Goal: Task Accomplishment & Management: Complete application form

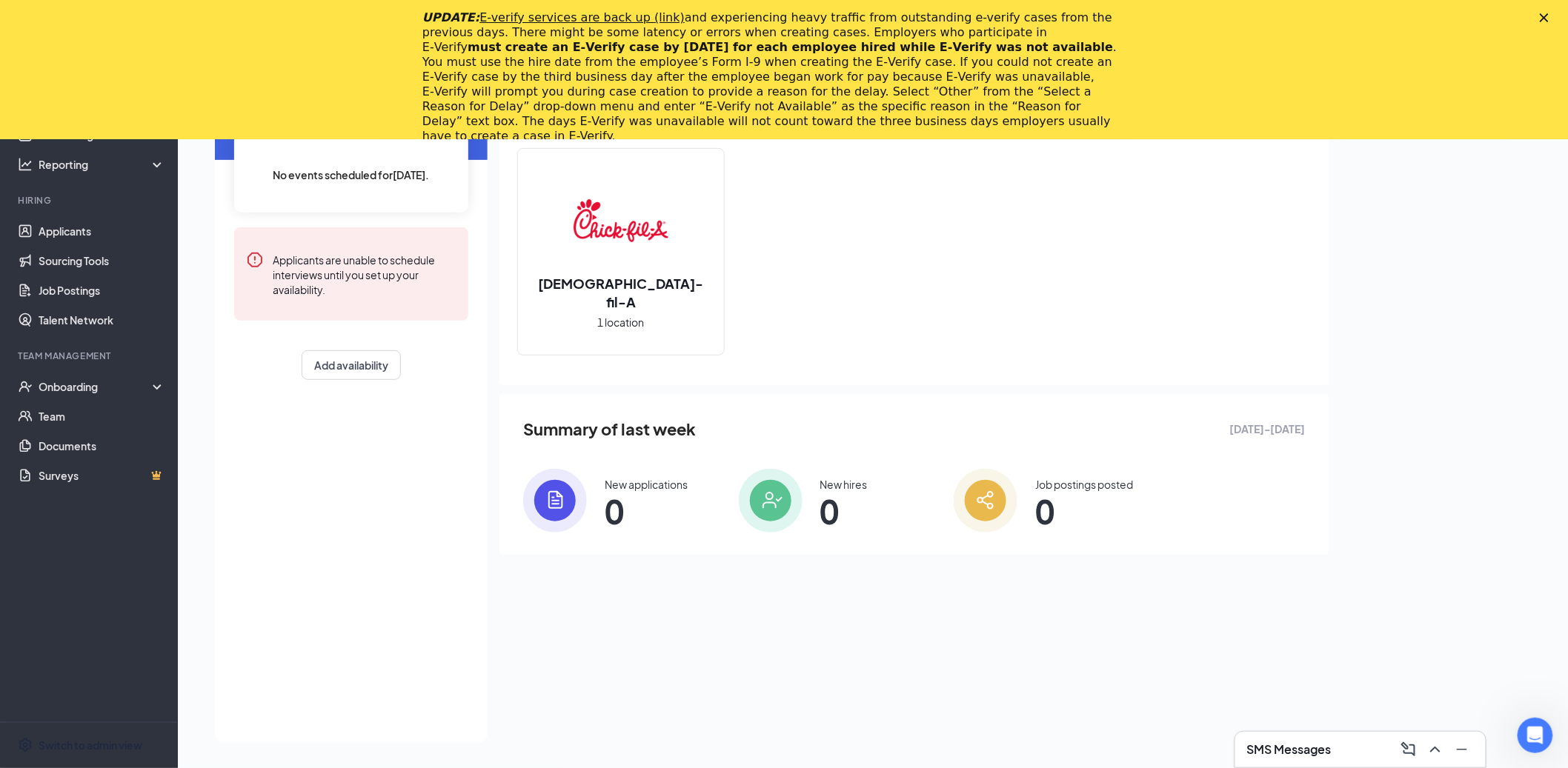
drag, startPoint x: 123, startPoint y: 742, endPoint x: 147, endPoint y: 715, distance: 36.1
click at [123, 741] on div "Switch to admin view" at bounding box center [91, 745] width 104 height 15
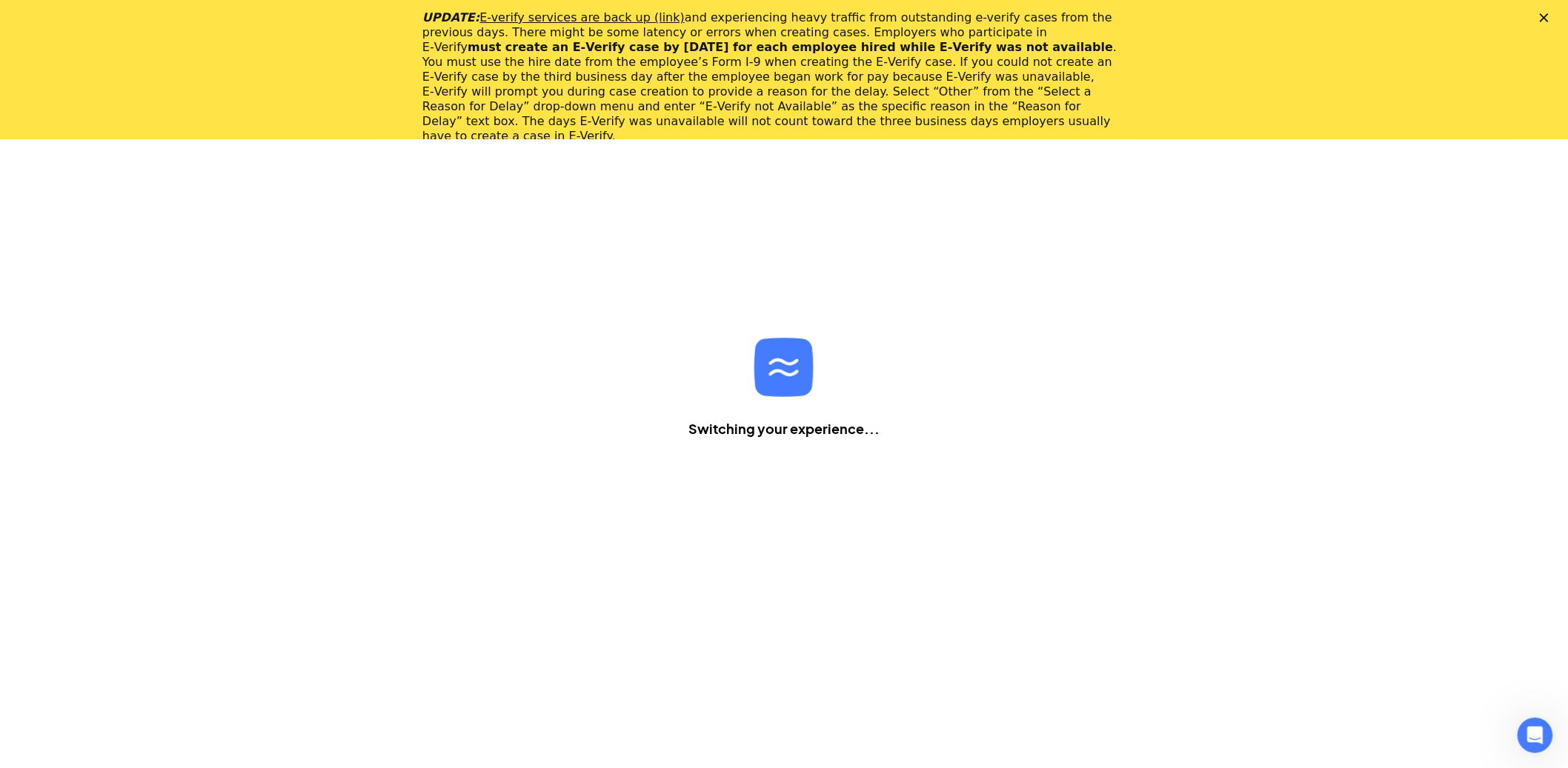
scroll to position [138, 0]
click at [1549, 18] on polygon "Close" at bounding box center [1544, 17] width 9 height 9
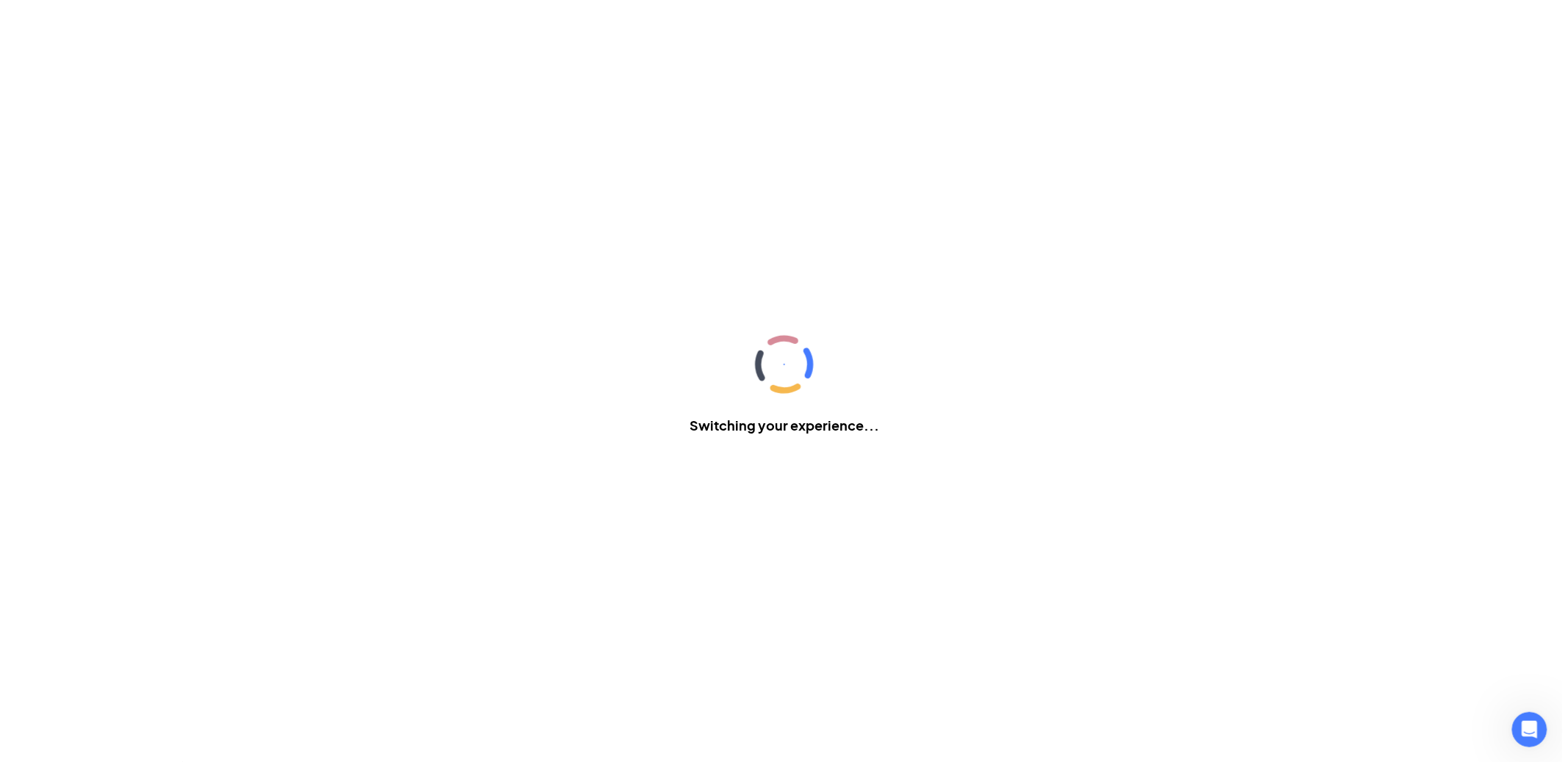
scroll to position [0, 0]
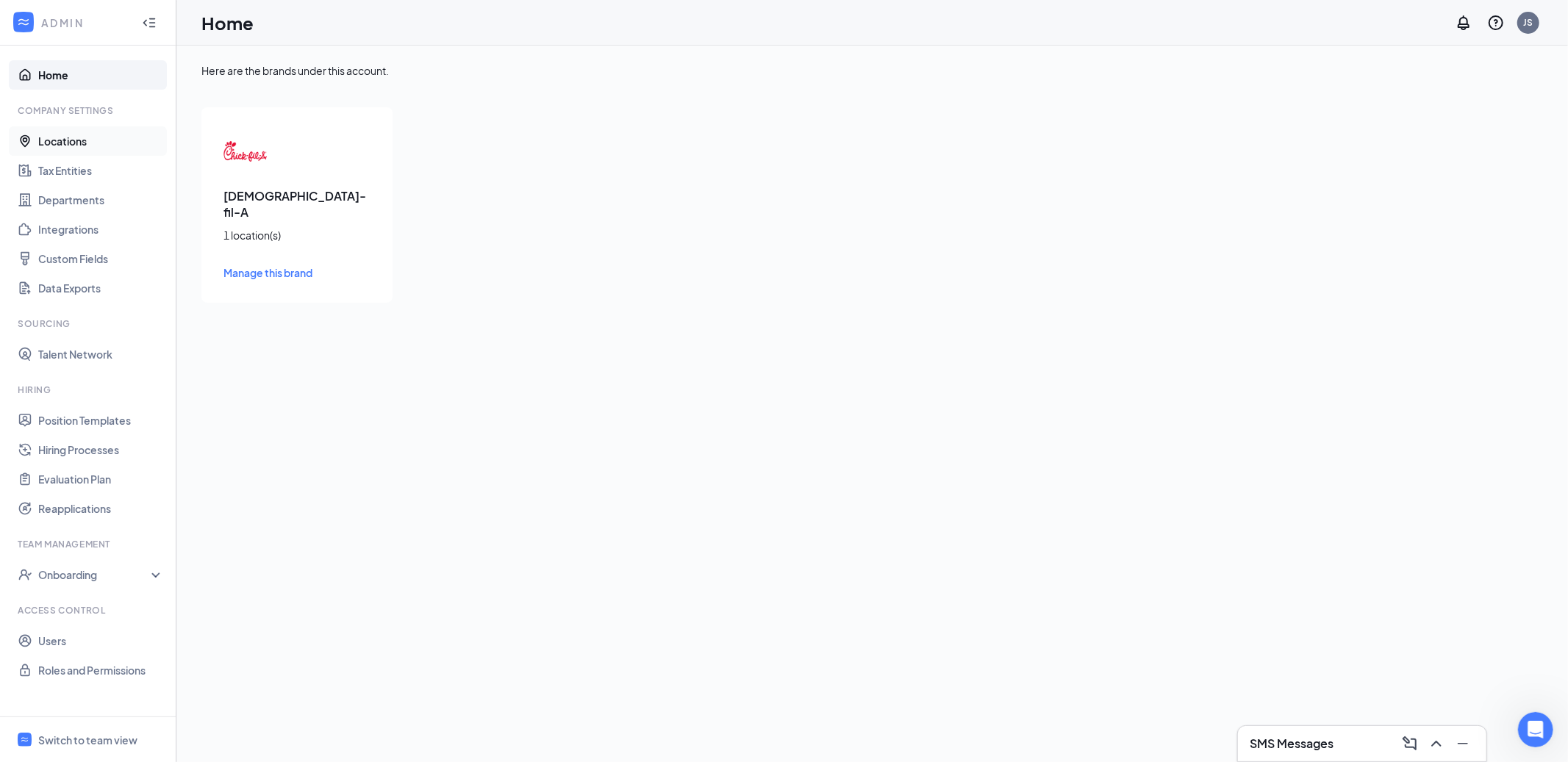
click at [80, 141] on link "Locations" at bounding box center [101, 141] width 126 height 29
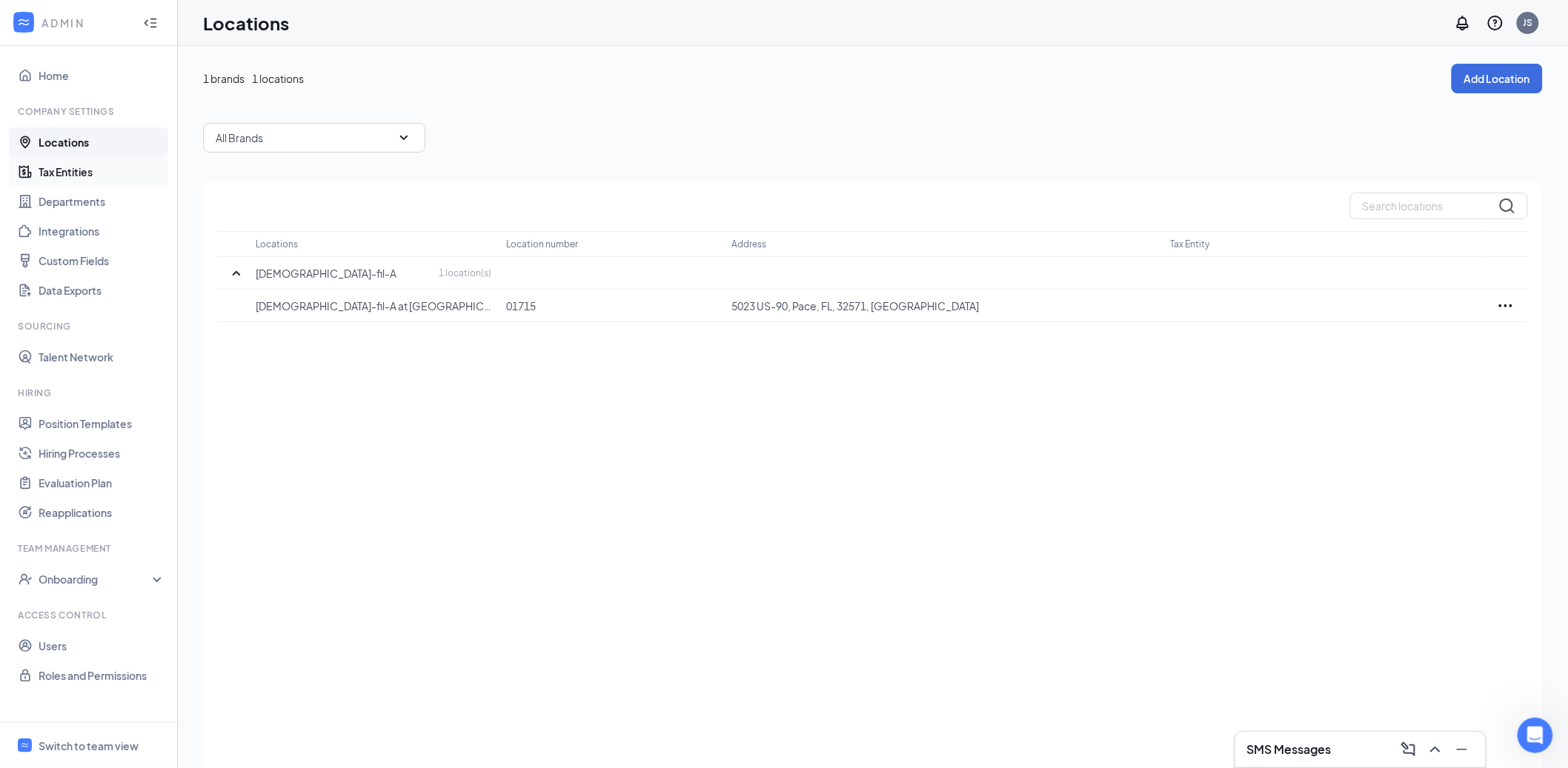
click at [77, 171] on link "Tax Entities" at bounding box center [102, 172] width 127 height 30
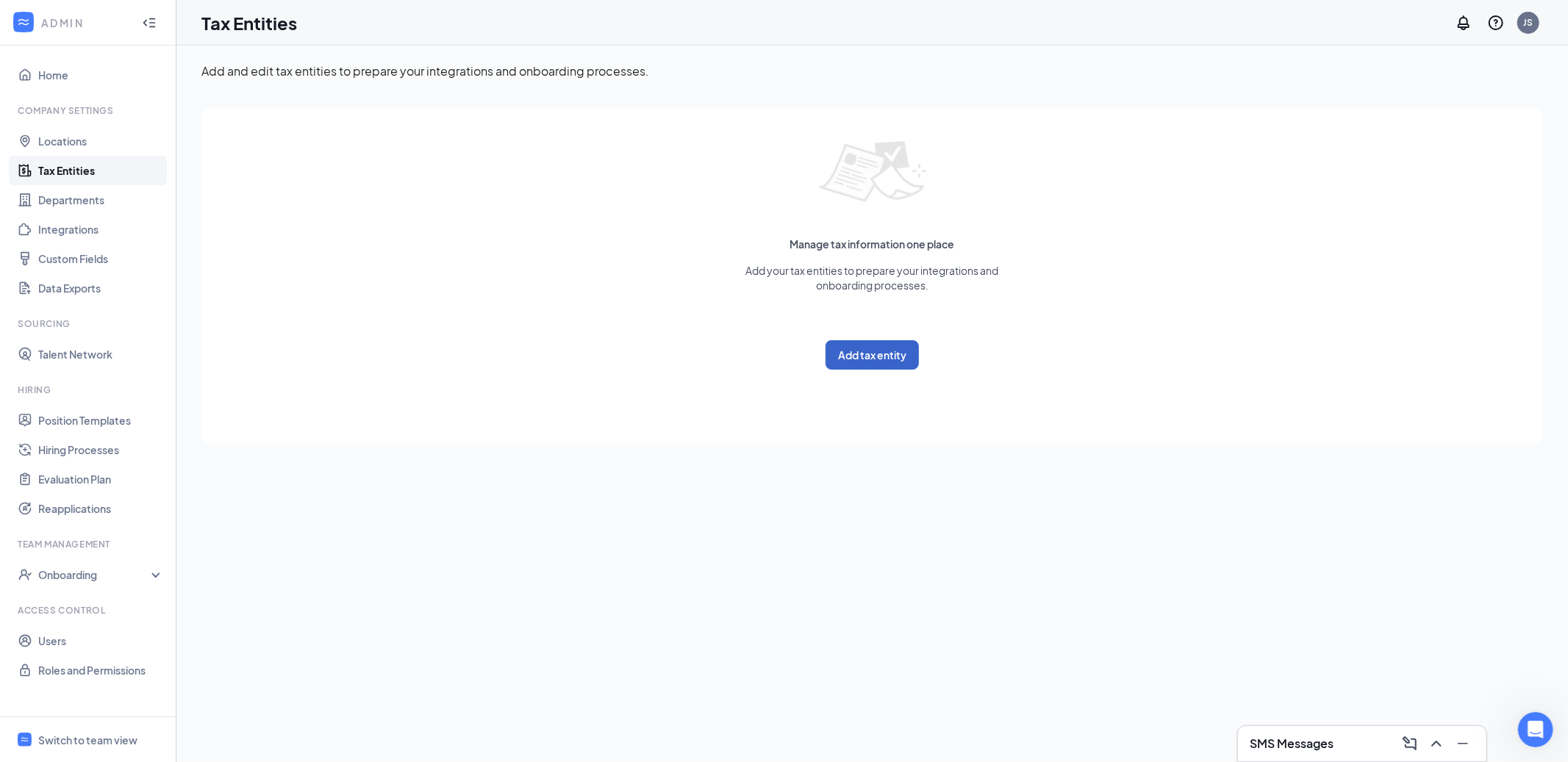
click at [873, 345] on button "Add tax entity" at bounding box center [872, 355] width 93 height 29
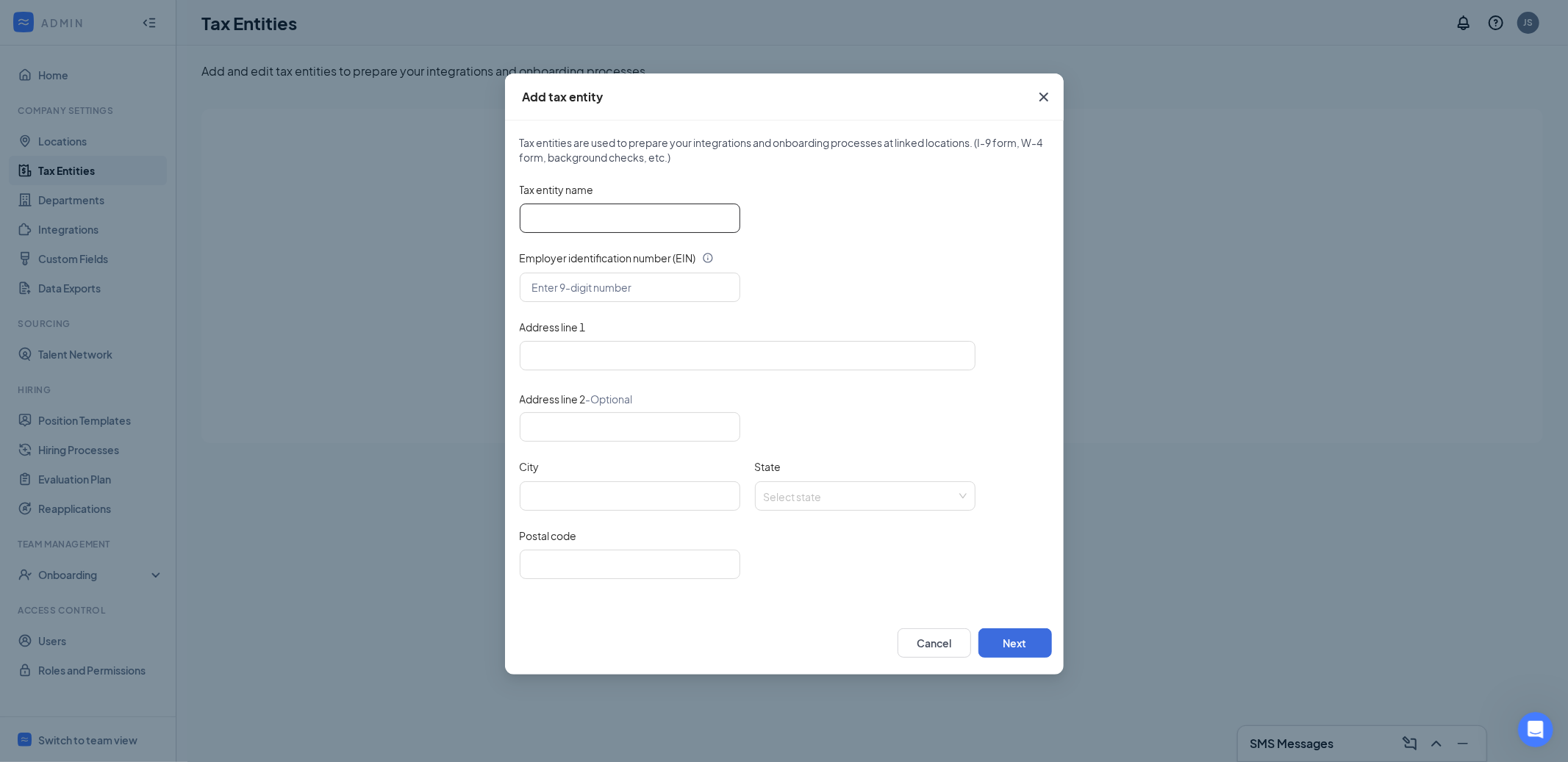
click at [614, 213] on input "Tax entity name" at bounding box center [630, 218] width 221 height 29
paste input "[PERSON_NAME] [PERSON_NAME] dba [DEMOGRAPHIC_DATA]-fil-A at [GEOGRAPHIC_DATA]"
type input "[PERSON_NAME] [PERSON_NAME] dba [DEMOGRAPHIC_DATA]-fil-A at [GEOGRAPHIC_DATA]"
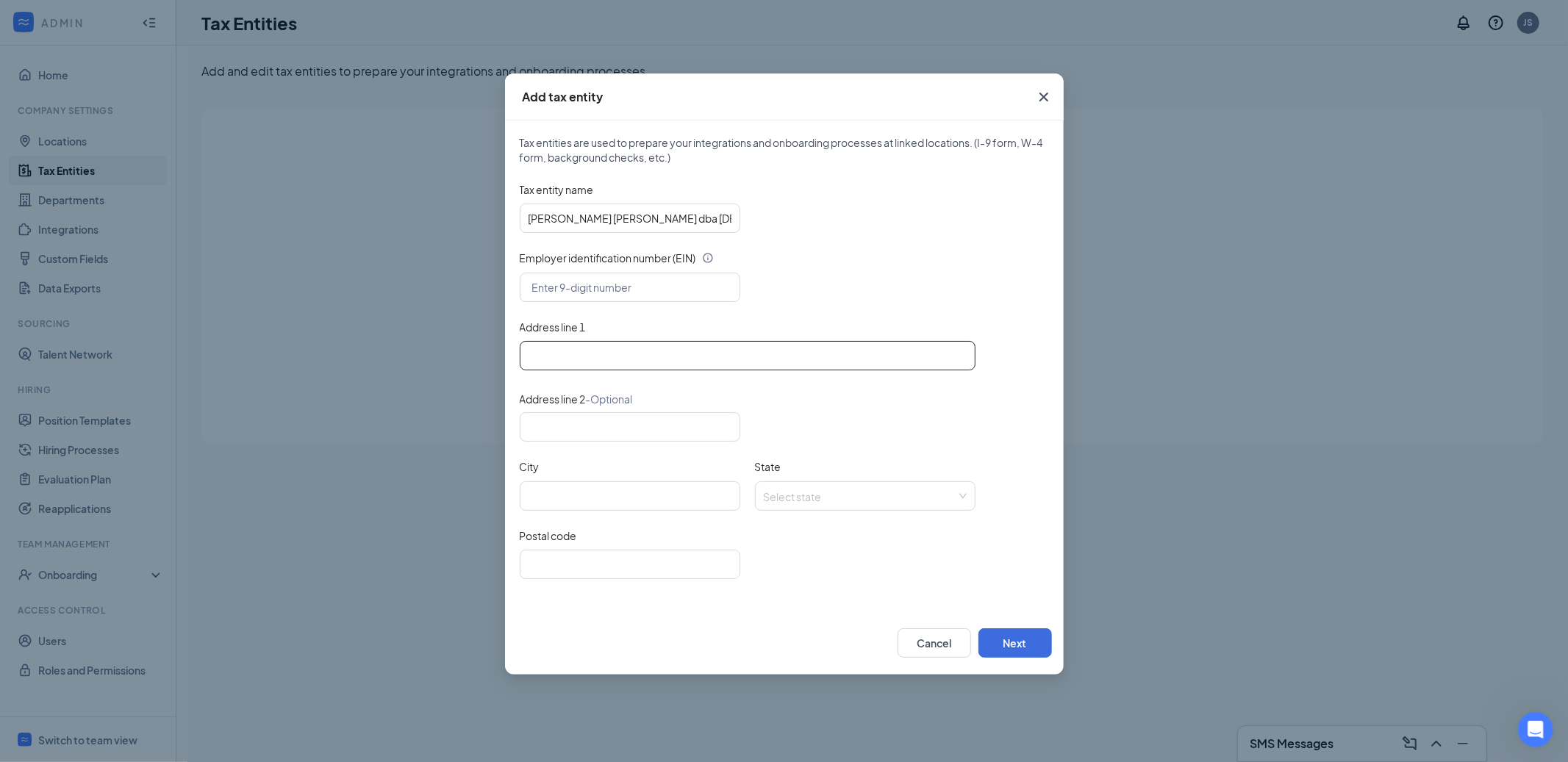
click at [568, 352] on input "Address line 1" at bounding box center [747, 356] width 455 height 29
paste input "[STREET_ADDRESS]"
click at [661, 356] on input "[STREET_ADDRESS]" at bounding box center [747, 356] width 455 height 29
type input "[STREET_ADDRESS]"
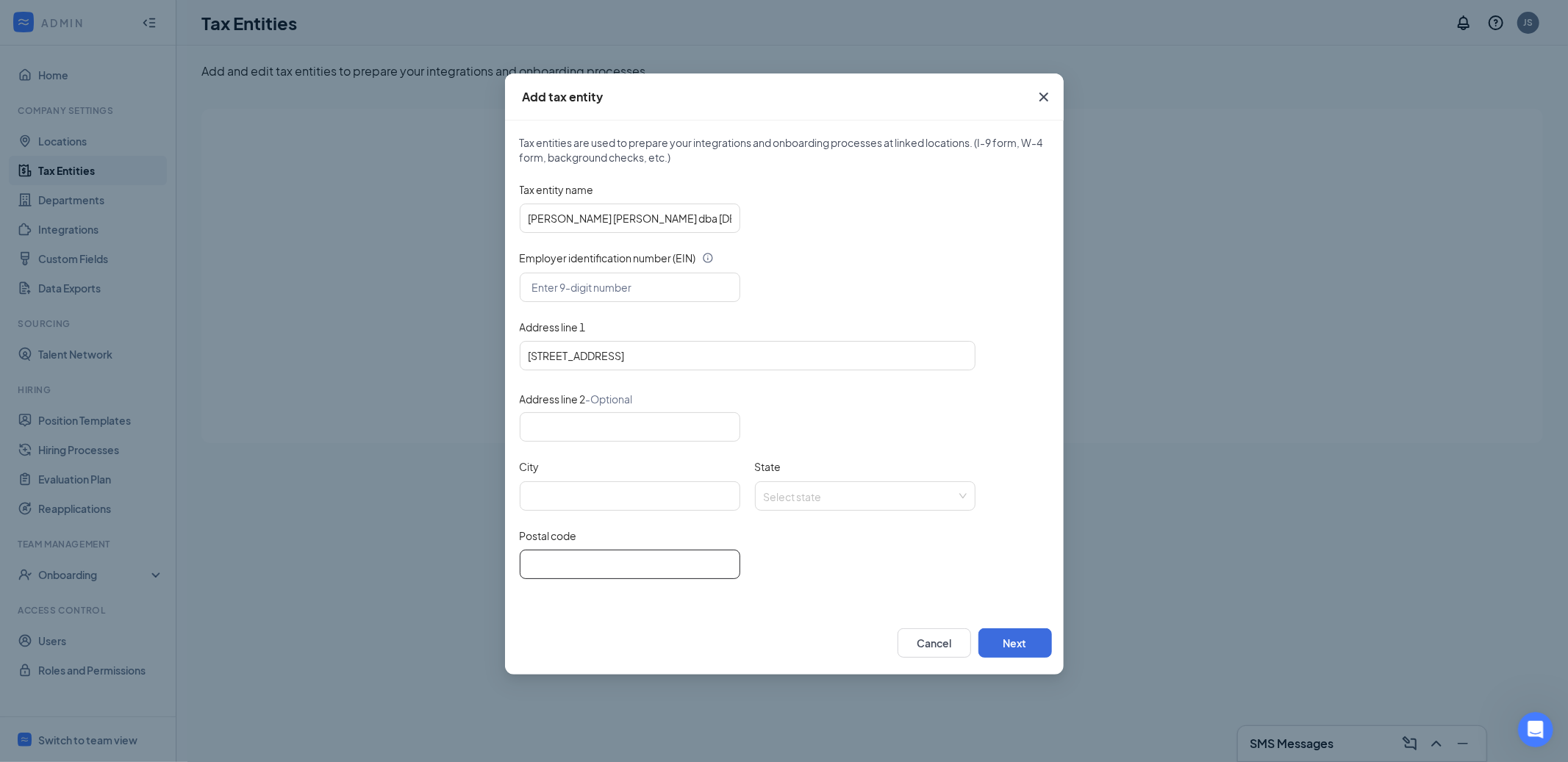
drag, startPoint x: 661, startPoint y: 559, endPoint x: 689, endPoint y: 545, distance: 31.3
click at [664, 557] on input "Postal code" at bounding box center [630, 564] width 221 height 29
paste input "32571"
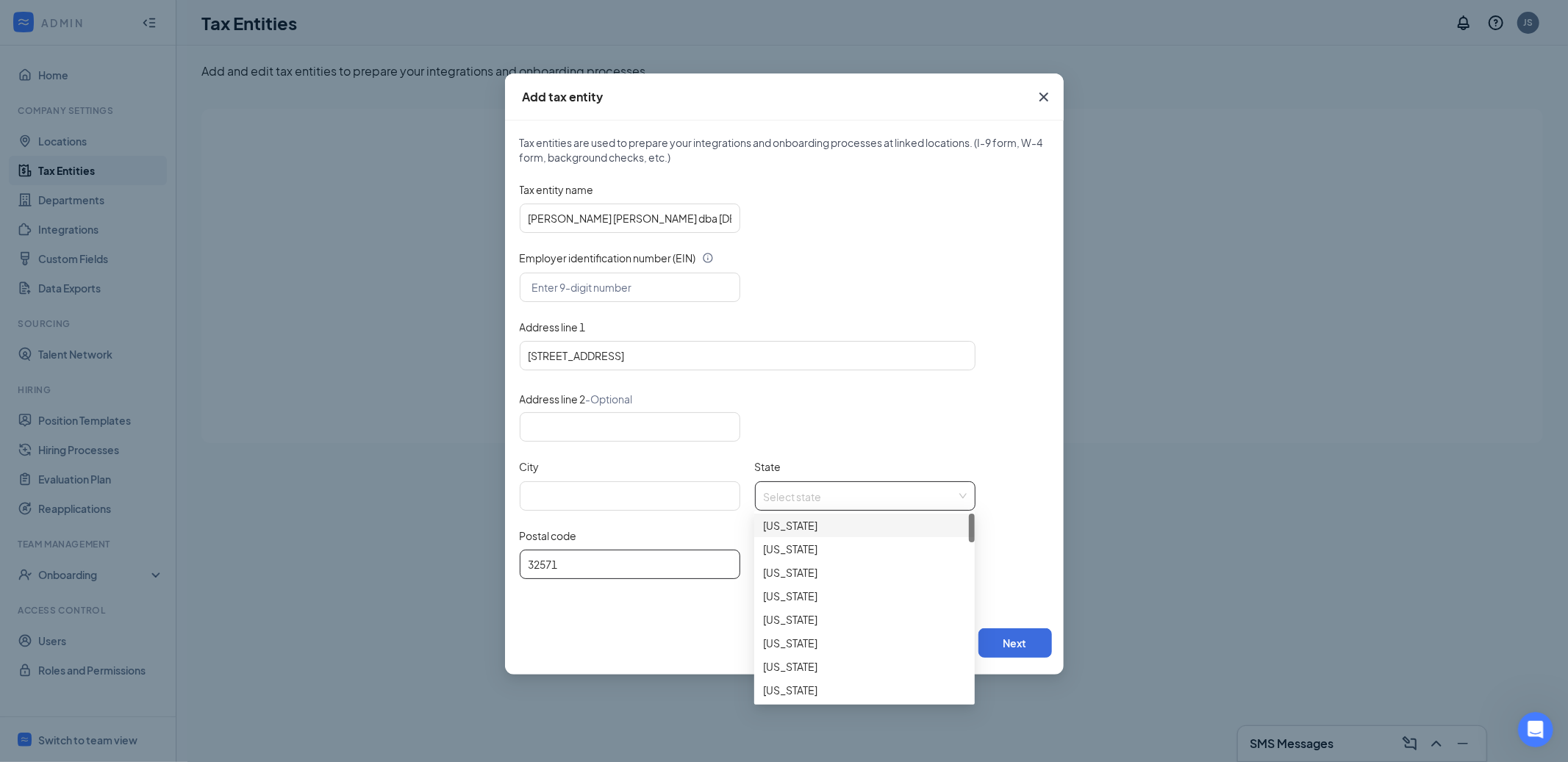
click at [820, 504] on span at bounding box center [860, 496] width 193 height 28
type input "32571"
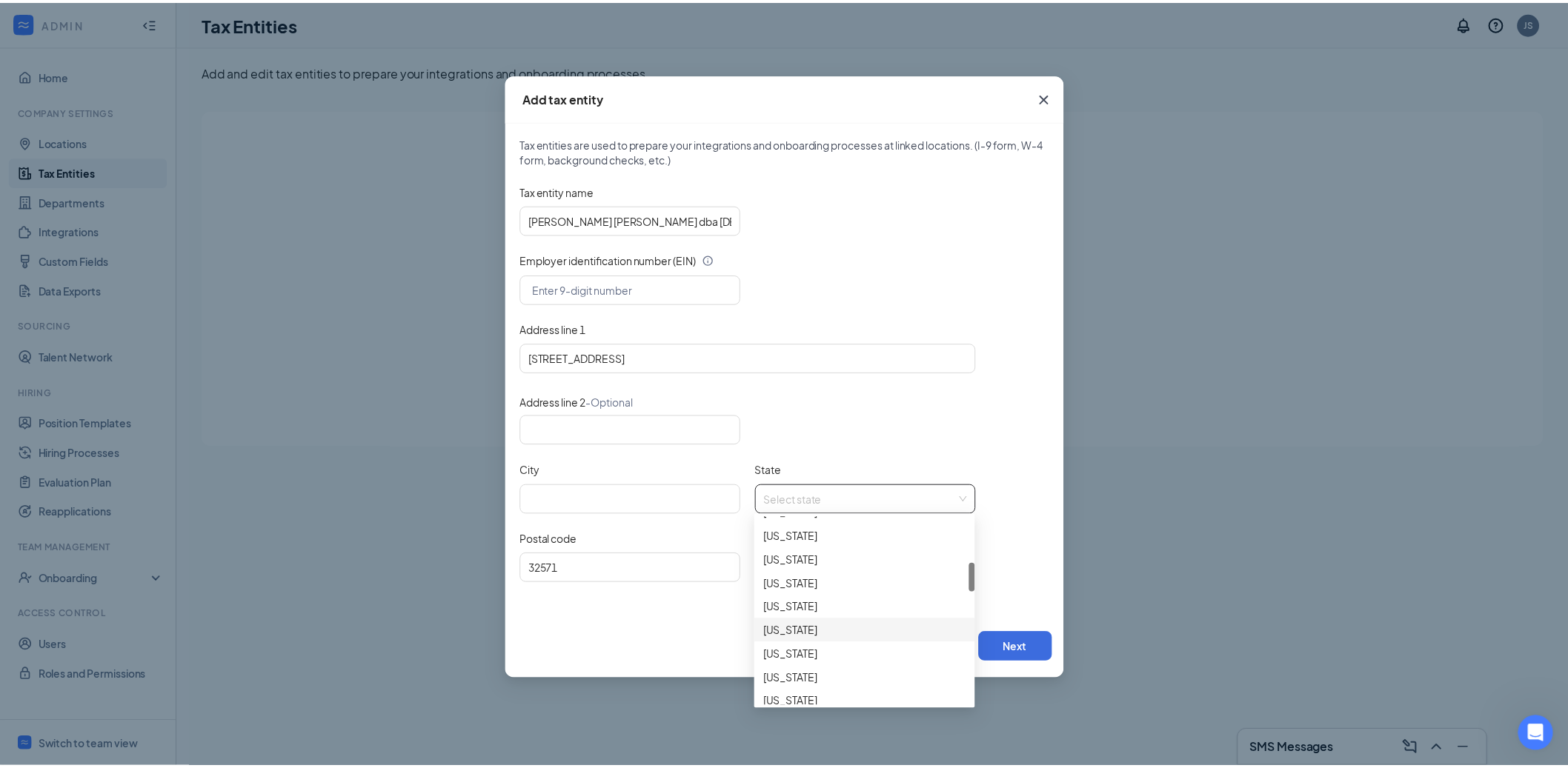
scroll to position [198, 0]
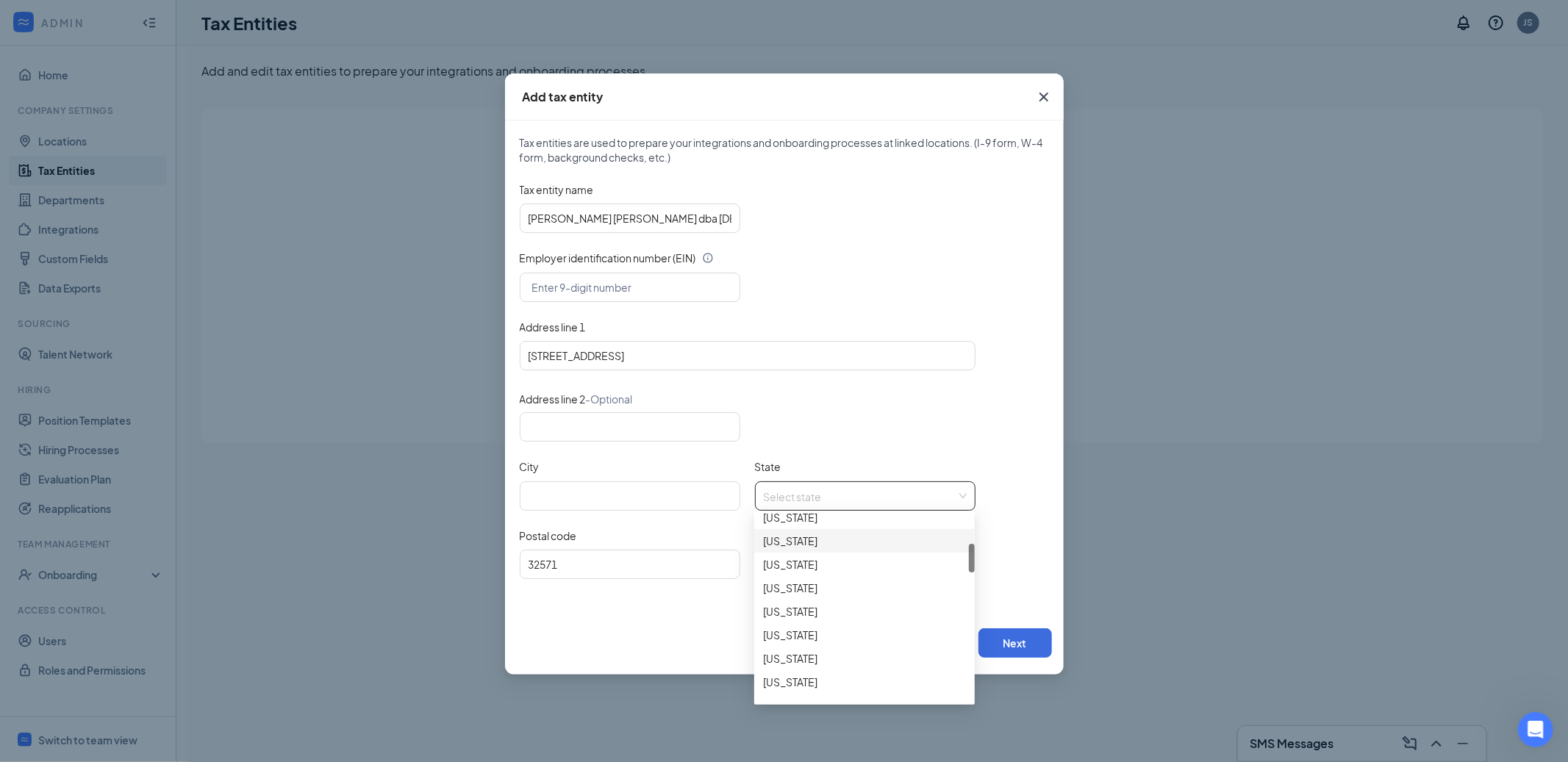
click at [781, 535] on div "[US_STATE]" at bounding box center [864, 541] width 203 height 16
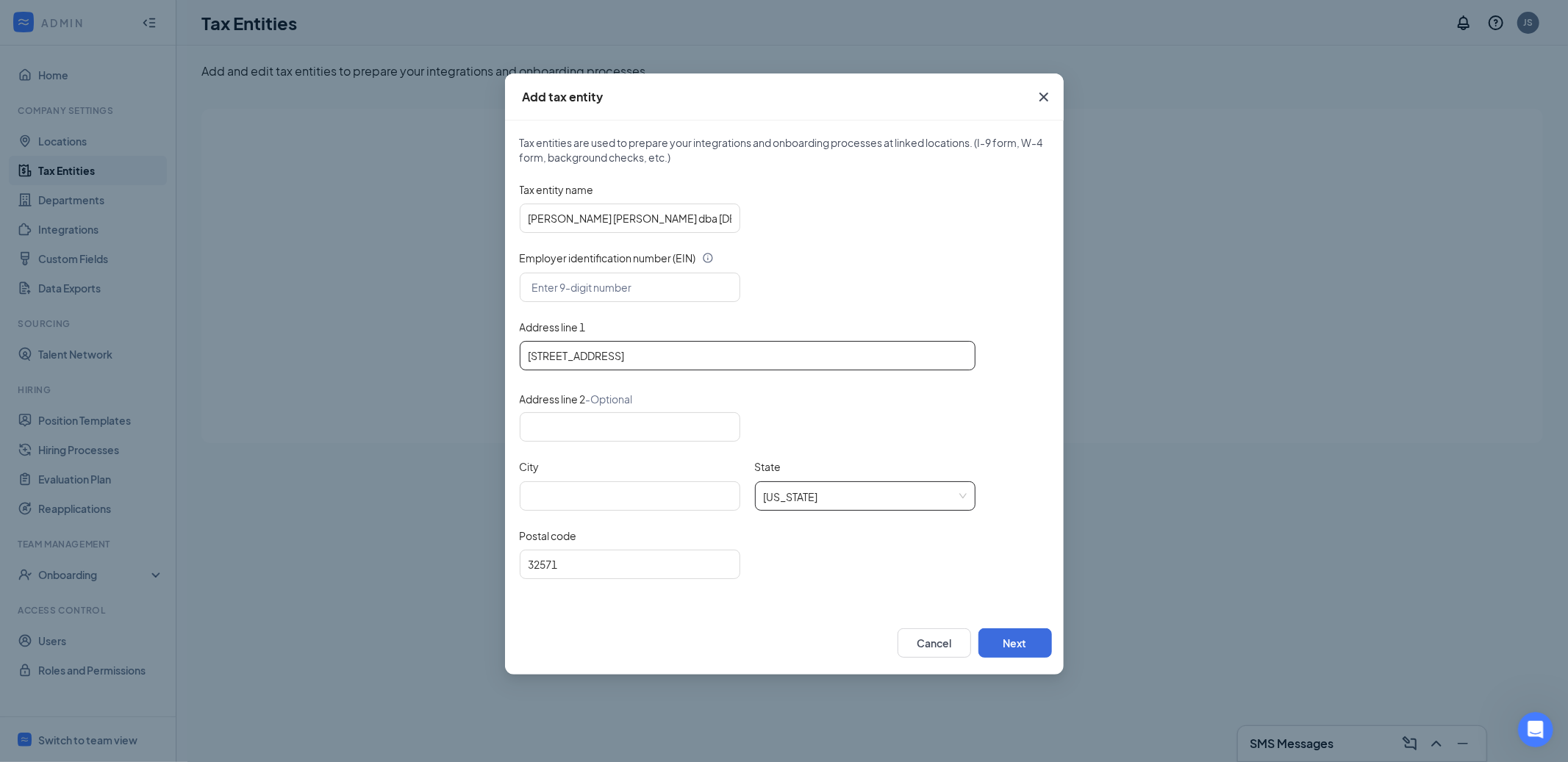
click at [603, 353] on input "[STREET_ADDRESS]" at bounding box center [747, 356] width 455 height 29
click at [613, 501] on input "City" at bounding box center [630, 496] width 221 height 29
paste input "Pace"
type input "Pace"
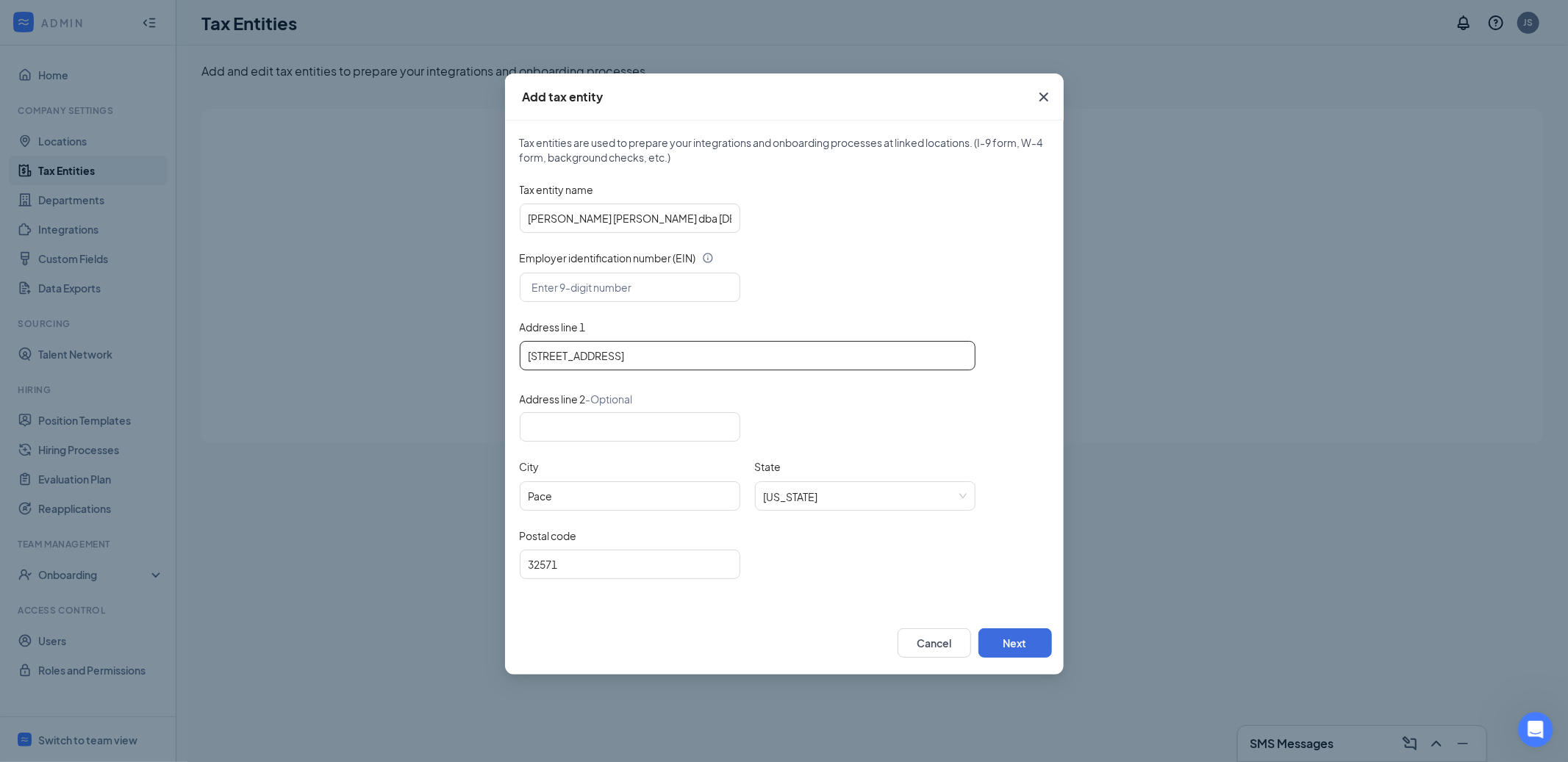
drag, startPoint x: 599, startPoint y: 361, endPoint x: 769, endPoint y: 360, distance: 170.0
click at [769, 360] on input "[STREET_ADDRESS]" at bounding box center [747, 356] width 455 height 29
type input "[STREET_ADDRESS]"
click at [995, 635] on button "Next" at bounding box center [1015, 643] width 74 height 29
click at [616, 285] on input "text" at bounding box center [630, 288] width 221 height 29
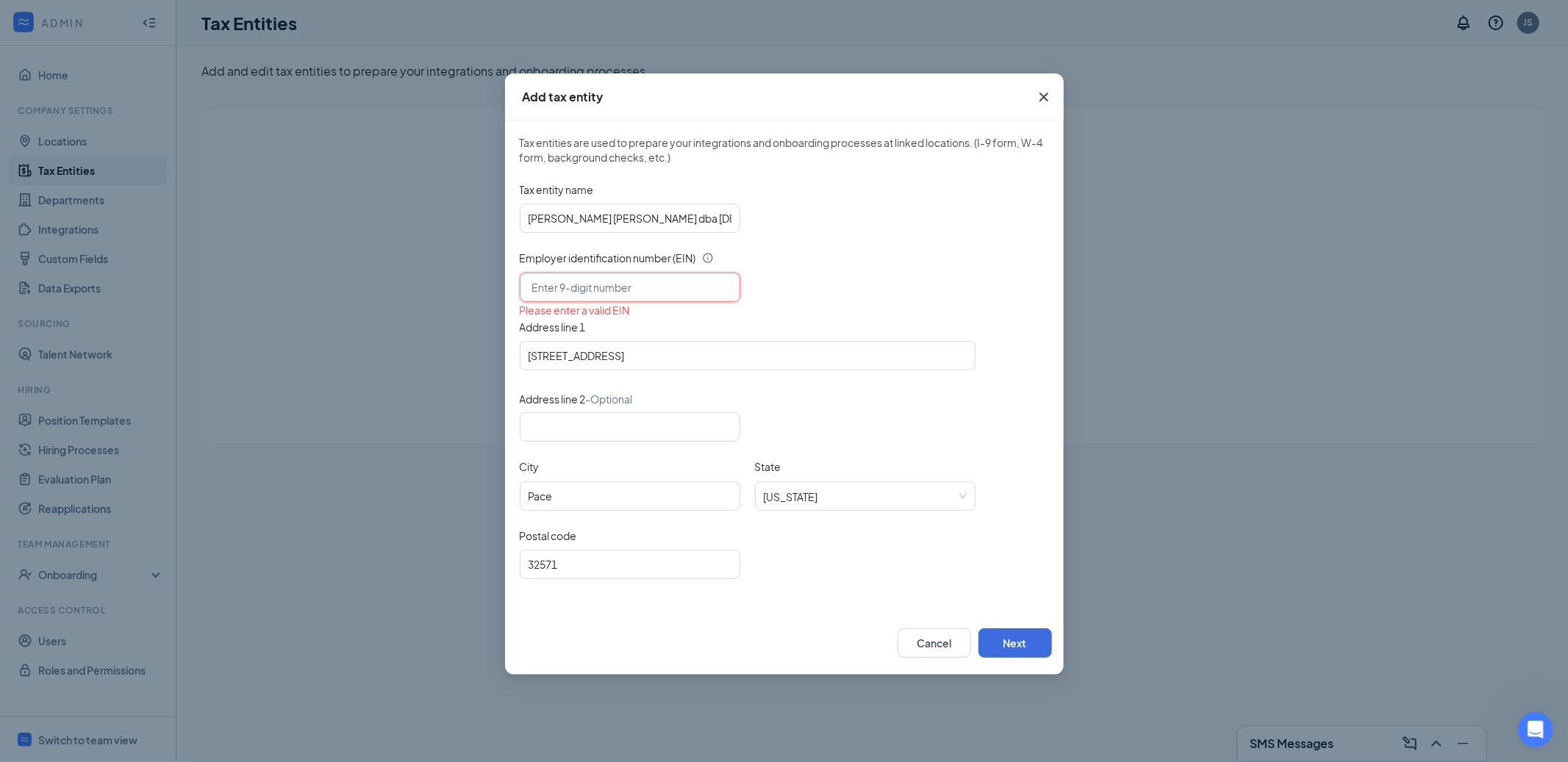
paste input "[US_EMPLOYER_IDENTIFICATION_NUMBER]"
click at [550, 286] on input "[US_EMPLOYER_IDENTIFICATION_NUMBER]" at bounding box center [630, 288] width 221 height 29
type input "[US_EMPLOYER_IDENTIFICATION_NUMBER]"
drag, startPoint x: 1002, startPoint y: 634, endPoint x: 995, endPoint y: 636, distance: 7.3
click at [1002, 634] on button "Next" at bounding box center [1015, 643] width 74 height 29
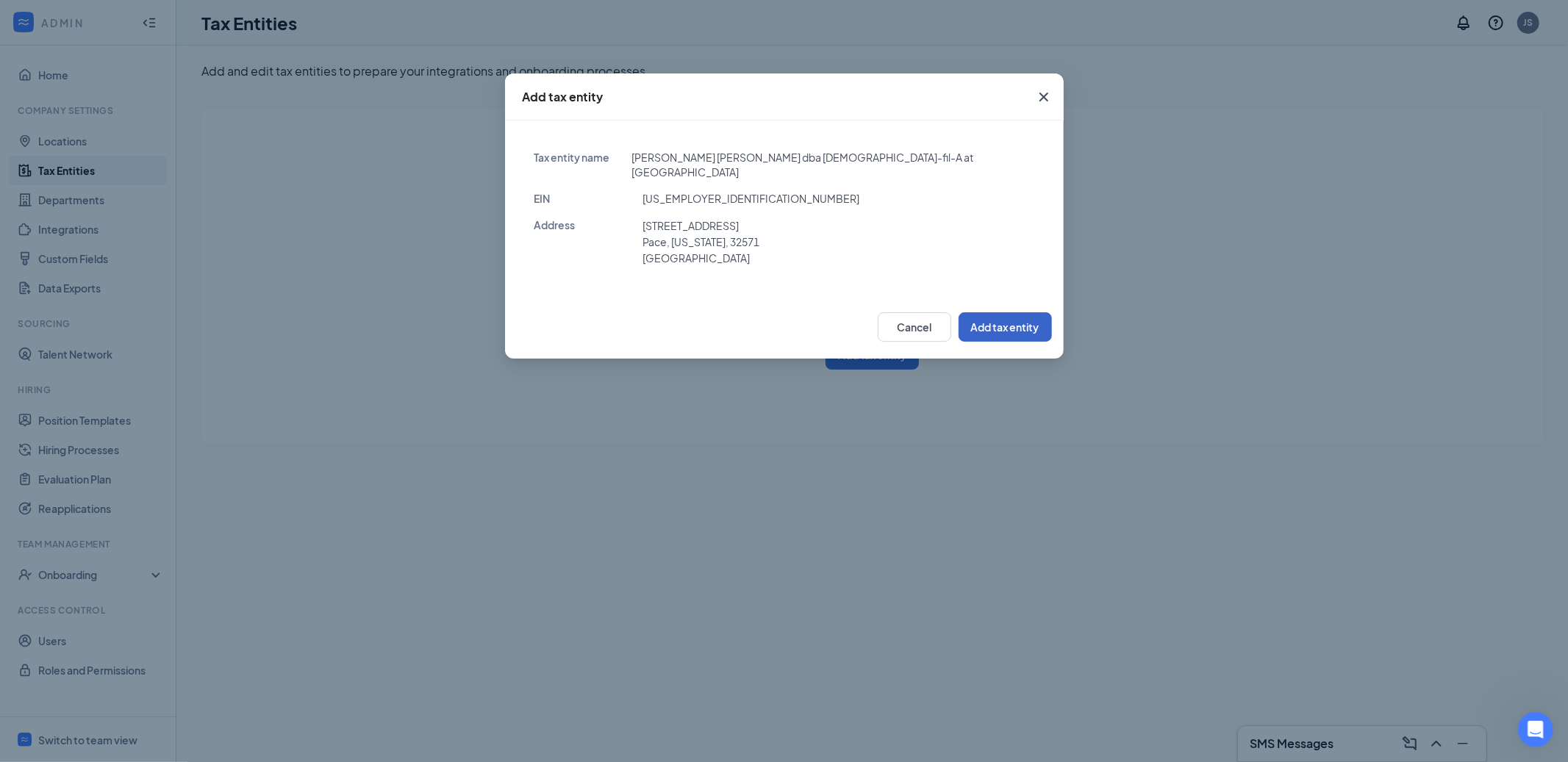
drag, startPoint x: 993, startPoint y: 315, endPoint x: 987, endPoint y: 321, distance: 8.5
click at [993, 315] on button "Add tax entity" at bounding box center [1005, 327] width 93 height 29
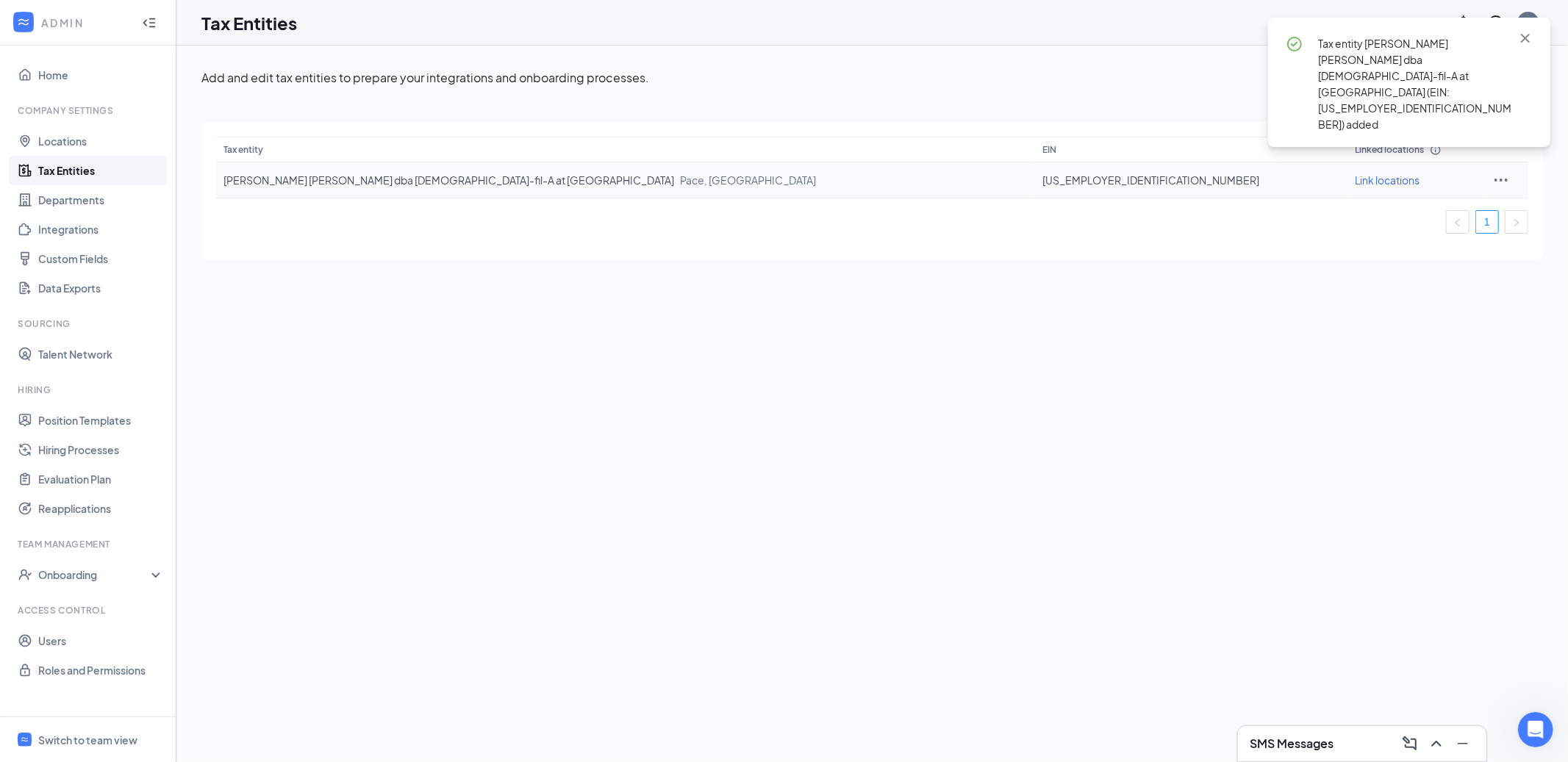
click at [1355, 174] on span "Link locations" at bounding box center [1387, 180] width 65 height 13
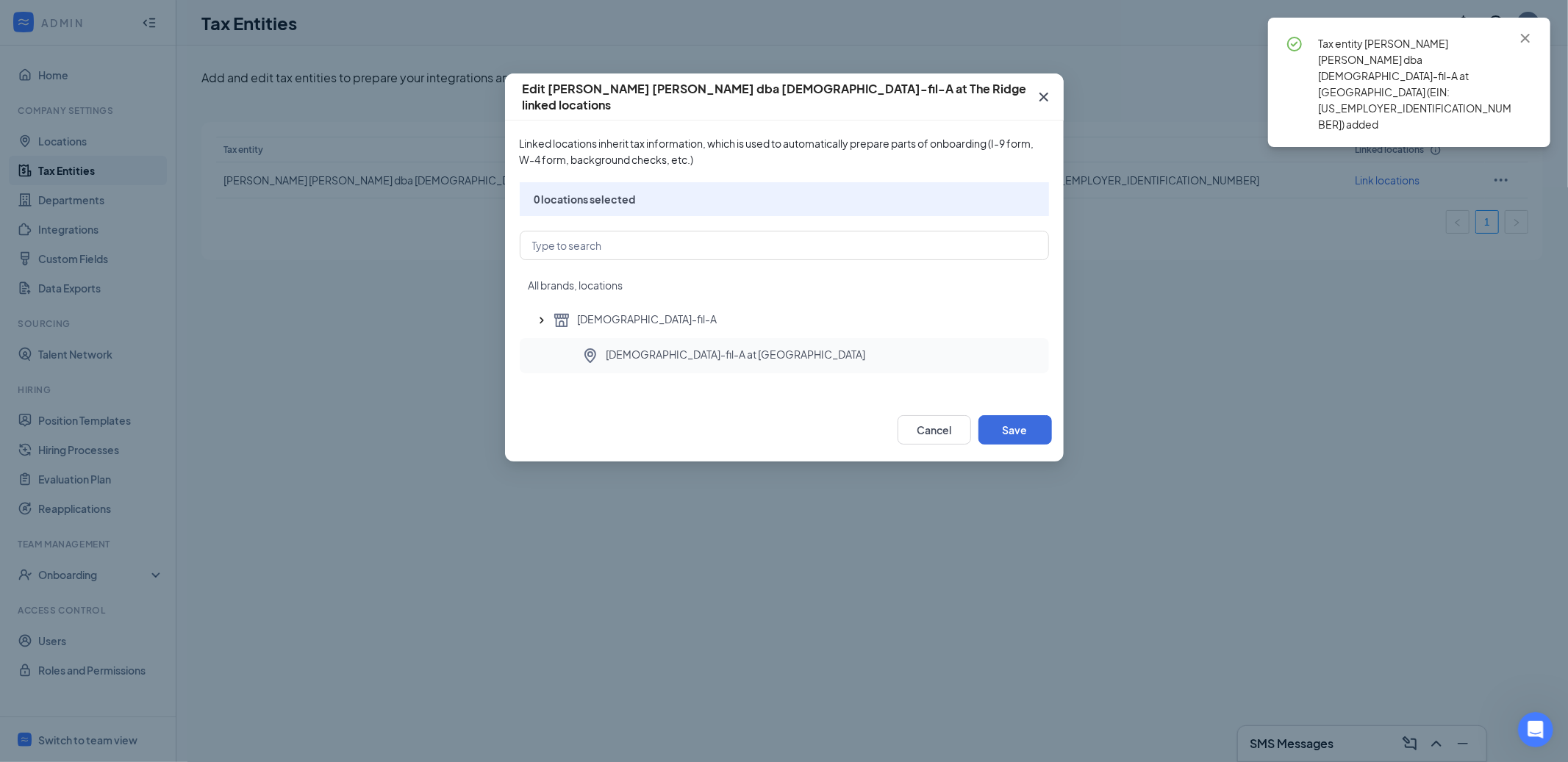
click at [773, 344] on div "[DEMOGRAPHIC_DATA]-fil-A at [GEOGRAPHIC_DATA]" at bounding box center [784, 356] width 529 height 35
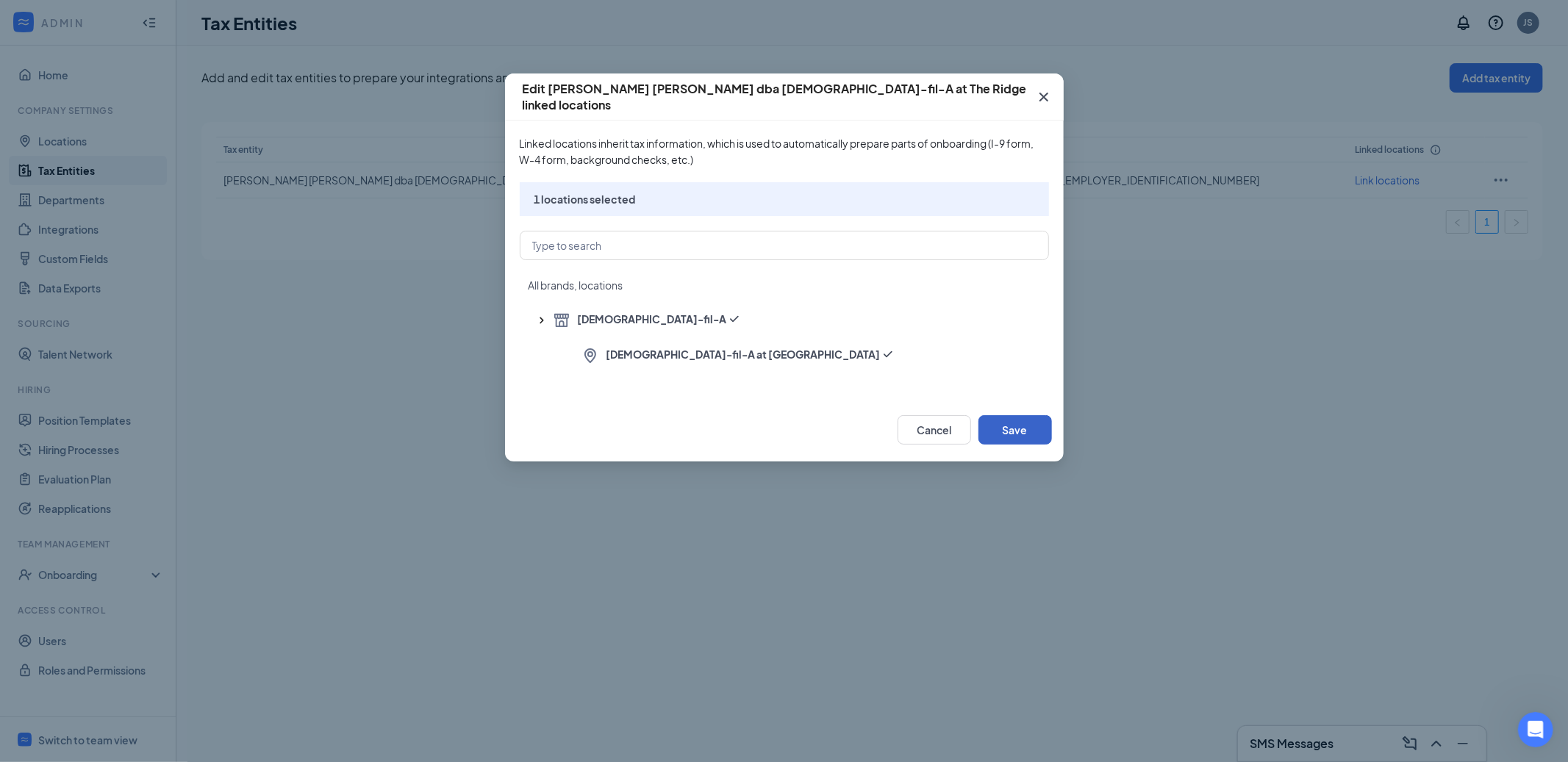
click at [1012, 428] on button "Save" at bounding box center [1015, 430] width 74 height 29
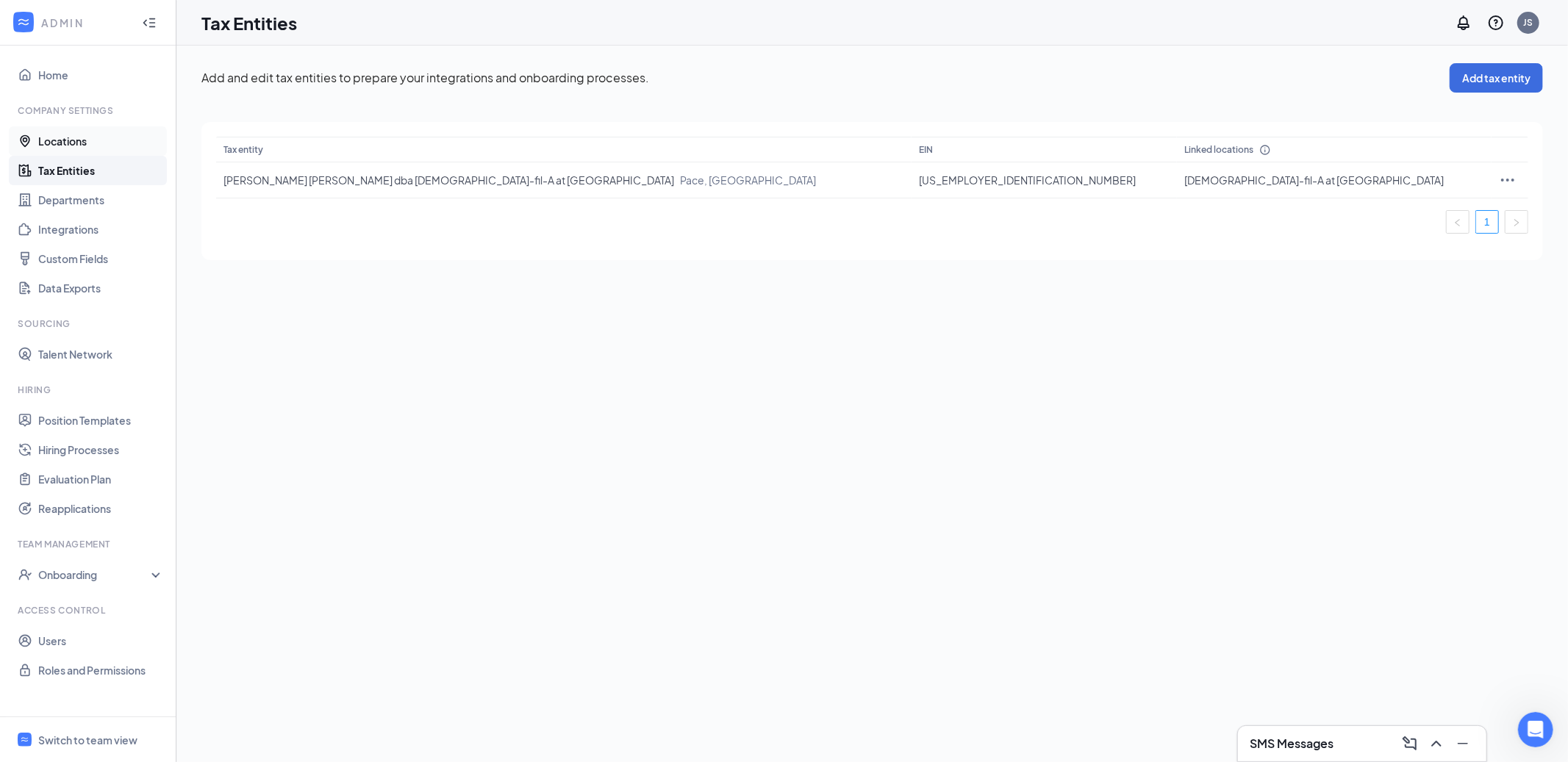
drag, startPoint x: 110, startPoint y: 145, endPoint x: 120, endPoint y: 142, distance: 10.4
click at [110, 145] on link "Locations" at bounding box center [101, 141] width 126 height 29
